Goal: Check status: Check status

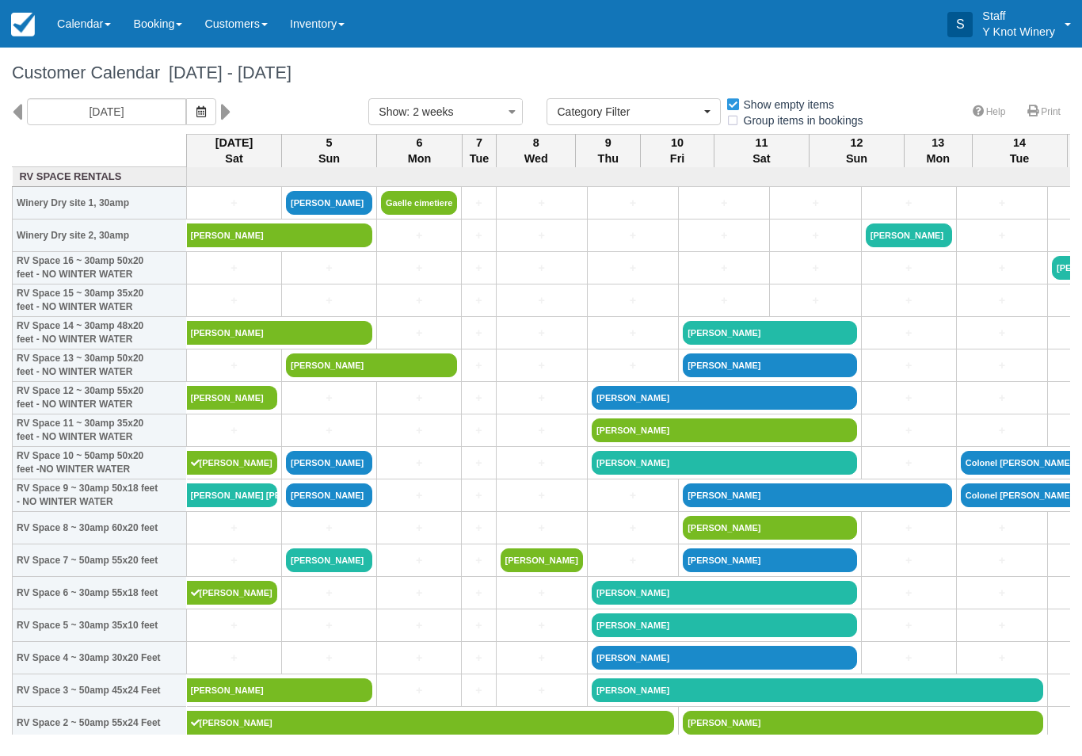
select select
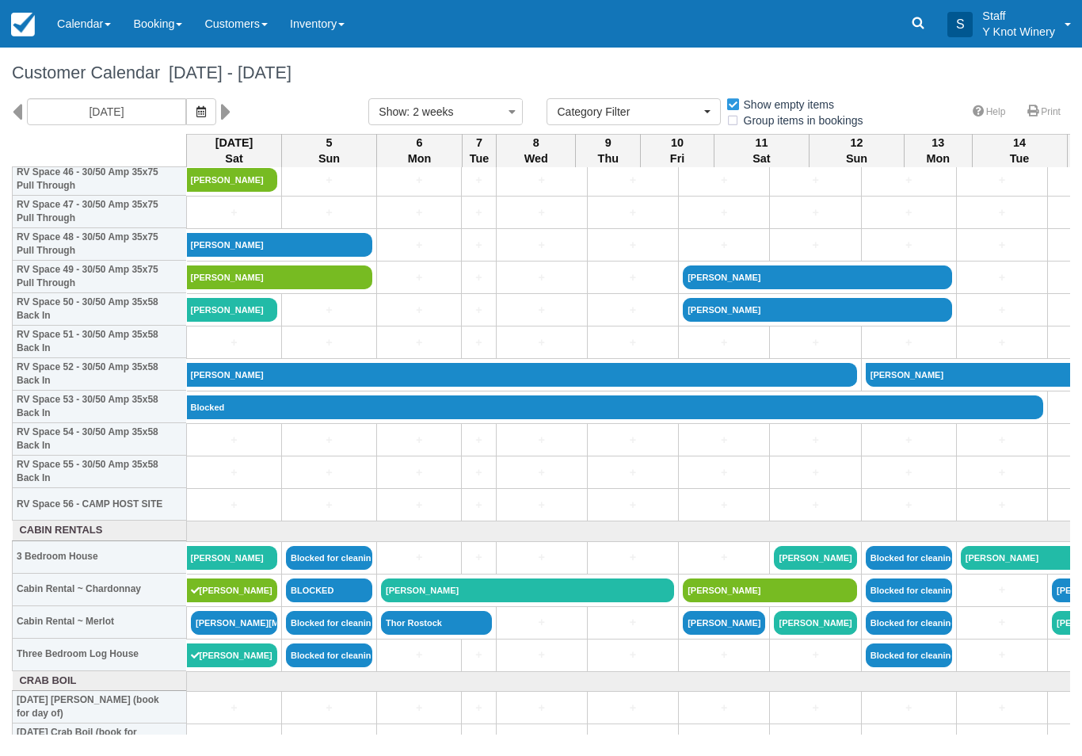
scroll to position [1552, 0]
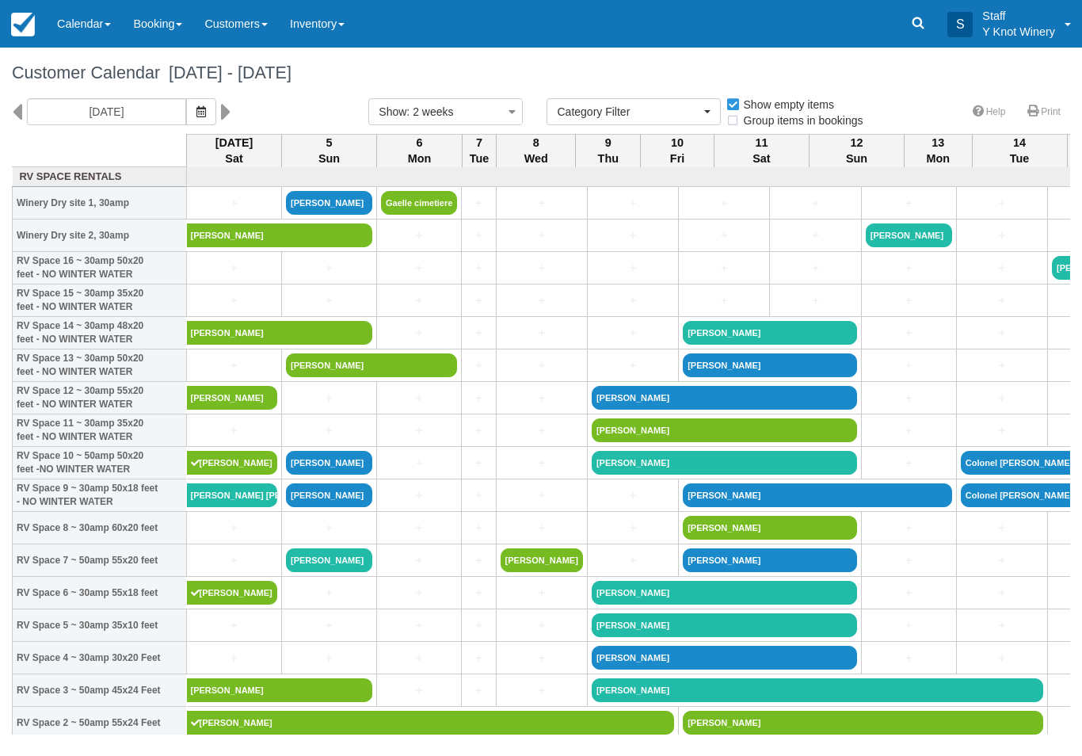
select select
click at [247, 505] on link "[PERSON_NAME] [PERSON_NAME] York" at bounding box center [232, 495] width 91 height 24
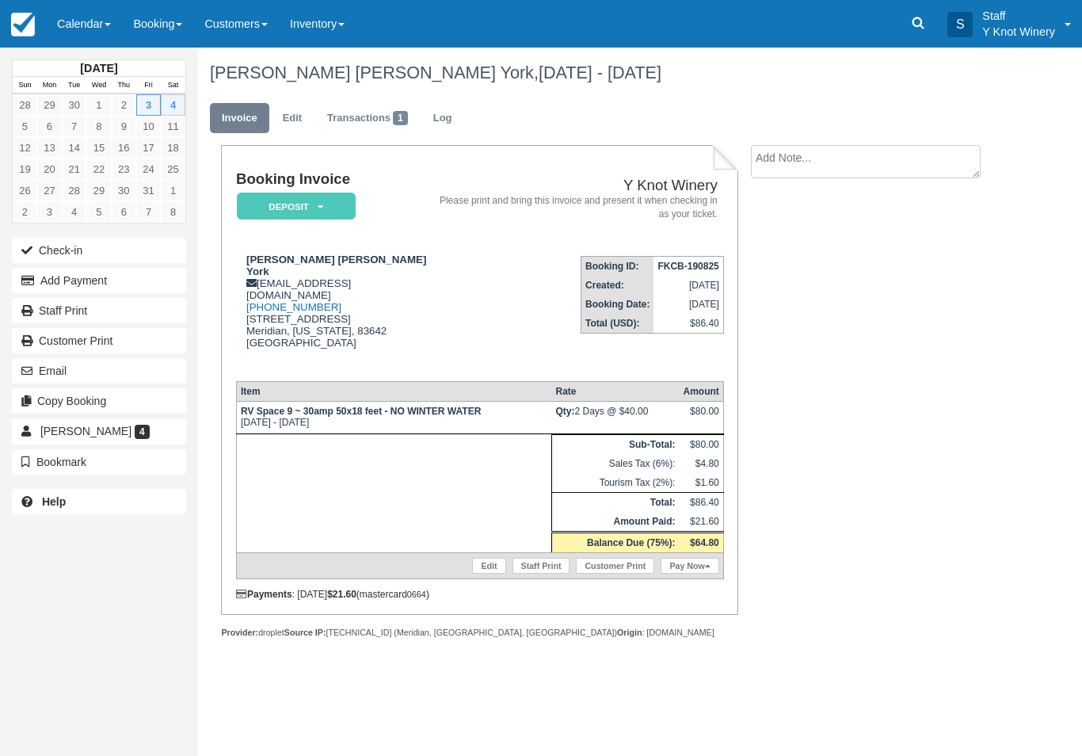
click at [370, 122] on link "Transactions 1" at bounding box center [367, 118] width 105 height 31
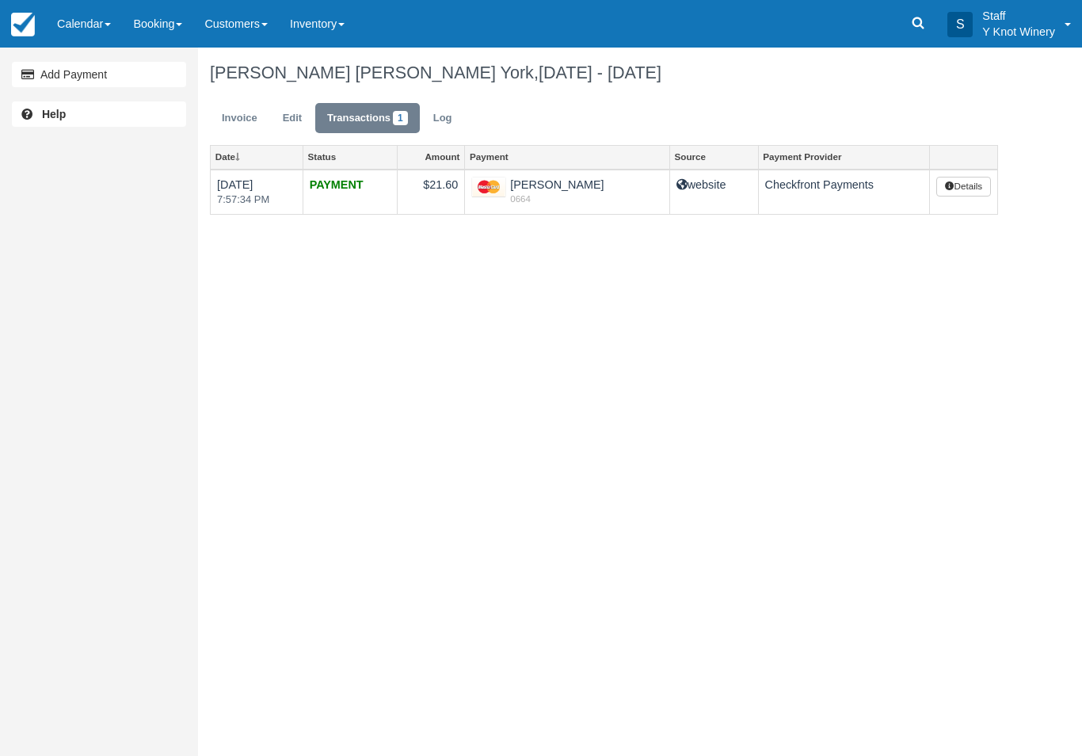
click at [91, 6] on link "Calendar" at bounding box center [84, 24] width 76 height 48
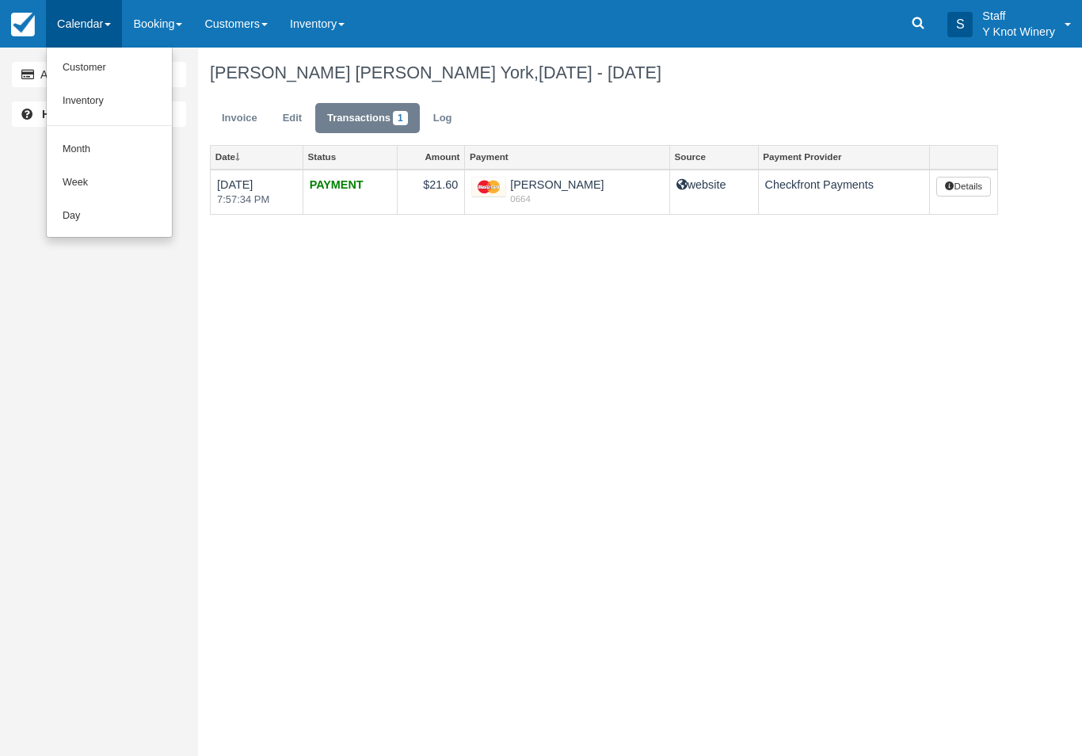
click at [96, 67] on link "Customer" at bounding box center [109, 67] width 125 height 33
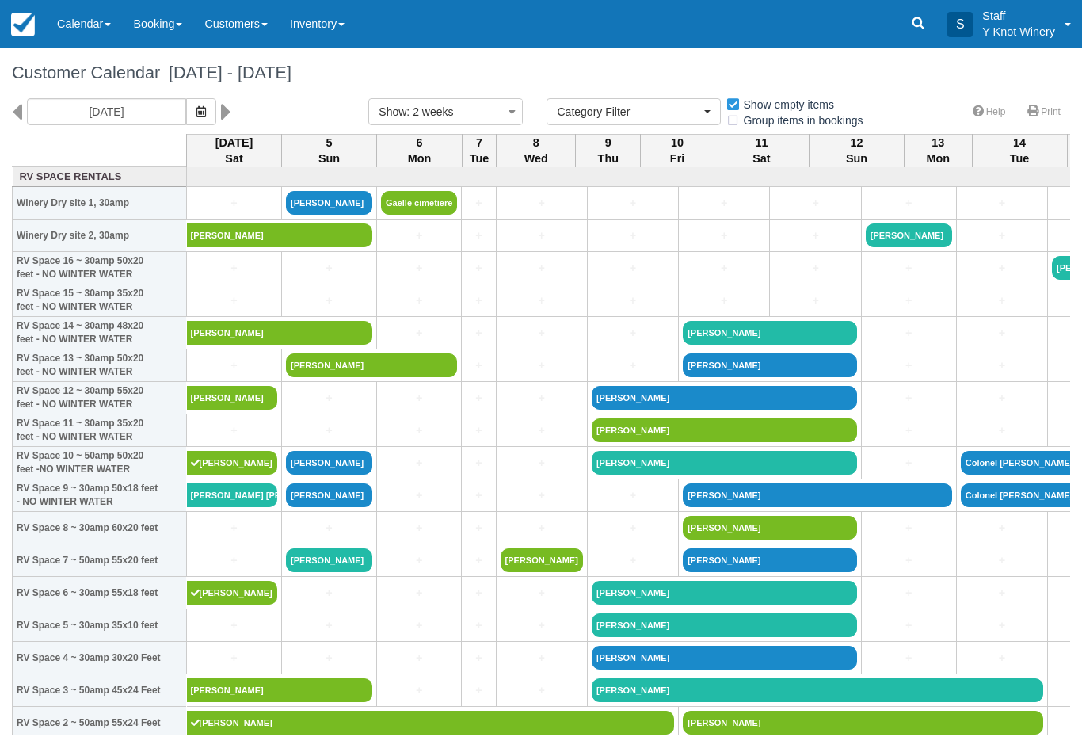
select select
click at [246, 500] on link "[PERSON_NAME] [PERSON_NAME] York" at bounding box center [232, 495] width 91 height 24
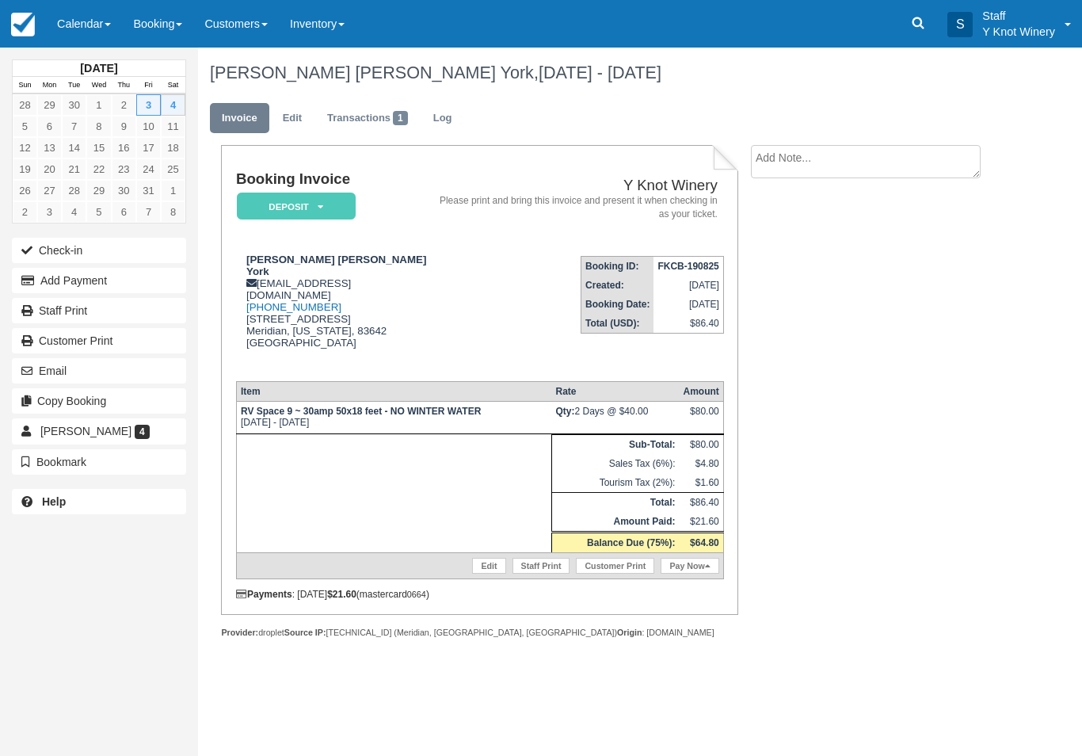
click at [78, 23] on link "Calendar" at bounding box center [84, 24] width 76 height 48
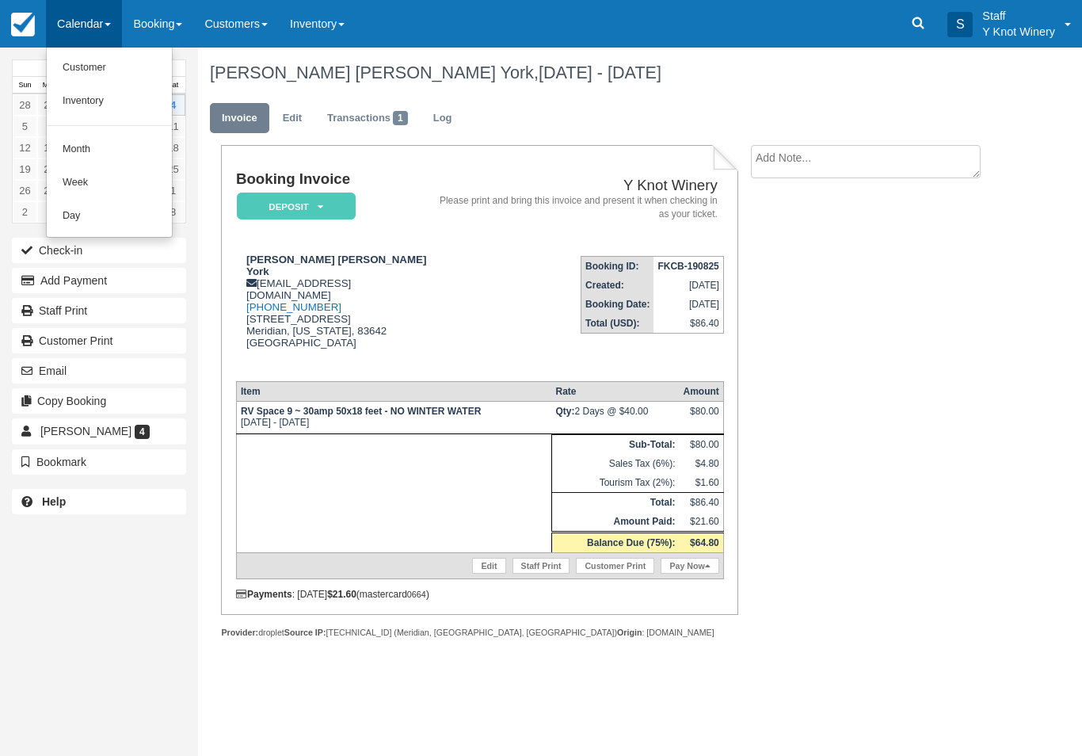
click at [106, 66] on link "Customer" at bounding box center [109, 67] width 125 height 33
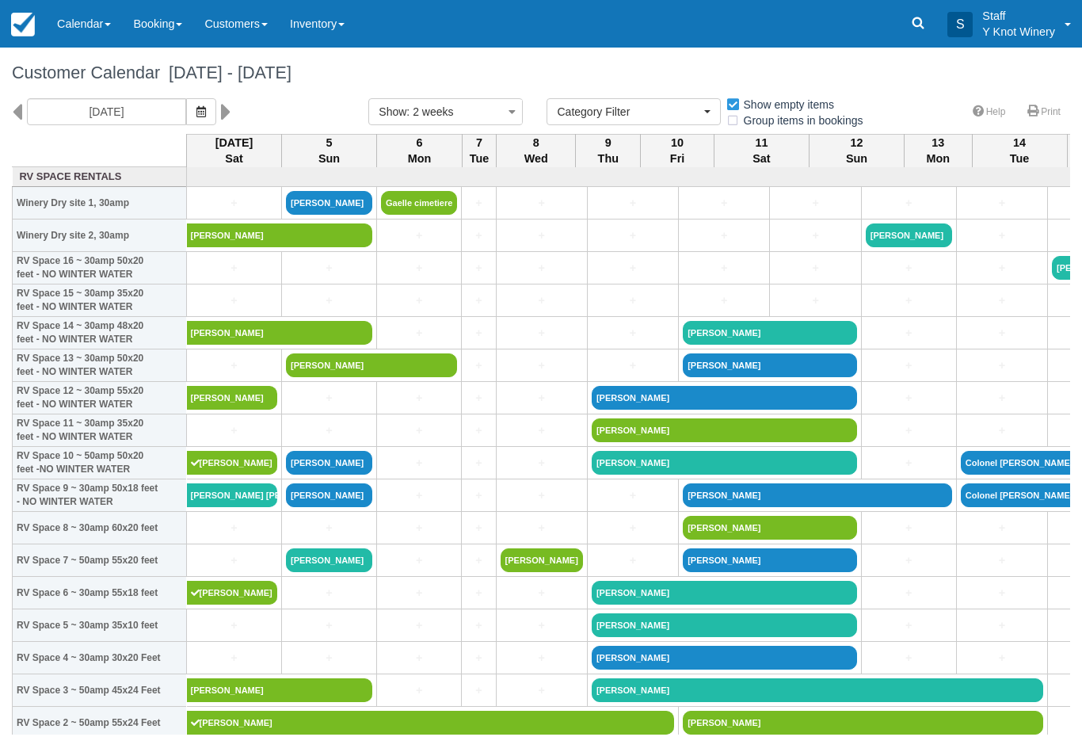
select select
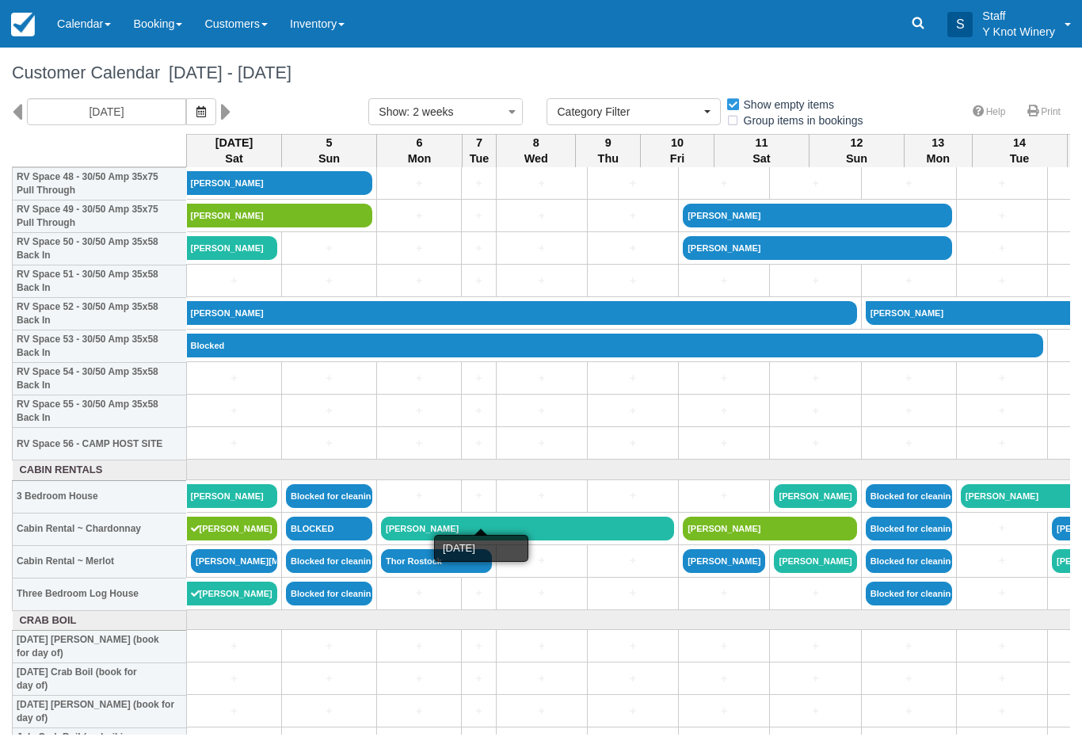
scroll to position [1612, 0]
